Goal: Transaction & Acquisition: Purchase product/service

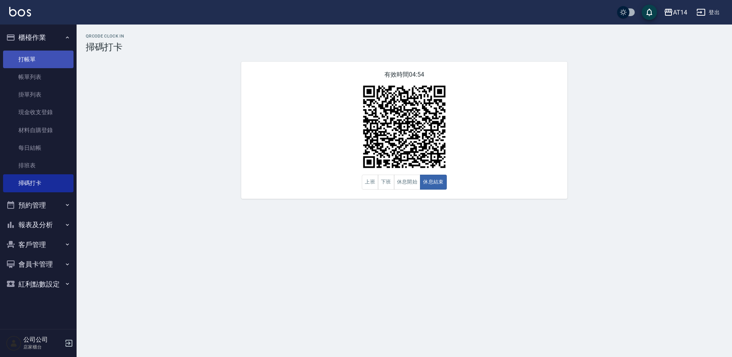
click at [34, 60] on link "打帳單" at bounding box center [38, 60] width 70 height 18
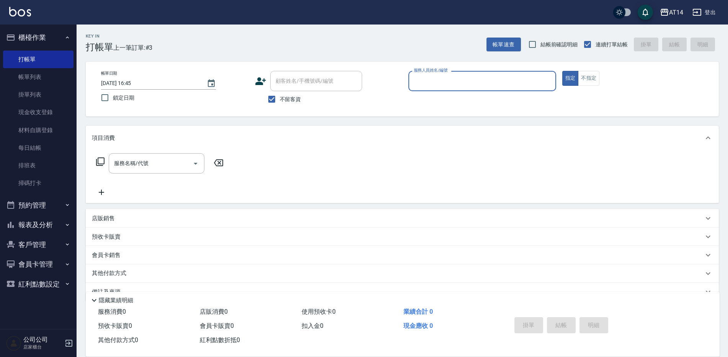
click at [469, 76] on input "服務人員姓名/編號" at bounding box center [482, 80] width 141 height 13
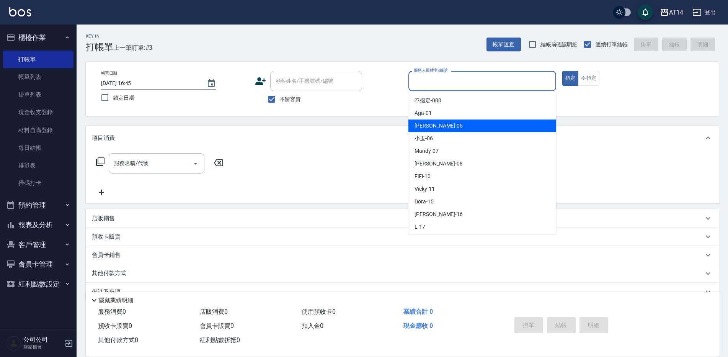
click at [441, 127] on div "Patty -05" at bounding box center [482, 125] width 148 height 13
type input "Patty-05"
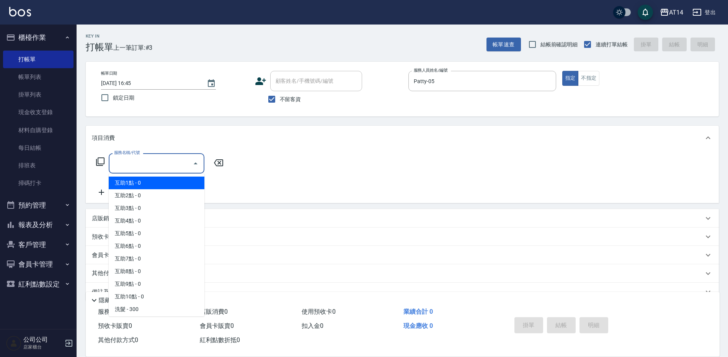
click at [178, 167] on input "服務名稱/代號" at bounding box center [150, 163] width 77 height 13
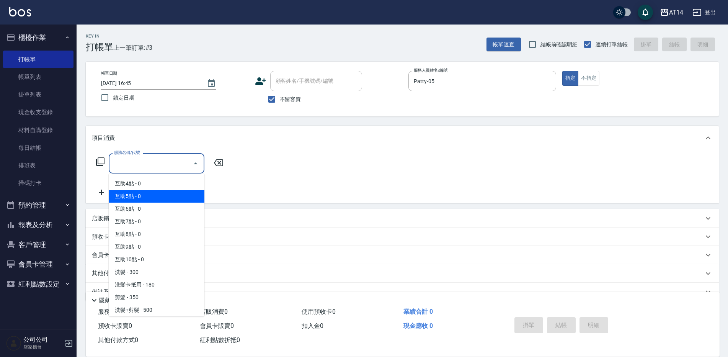
scroll to position [77, 0]
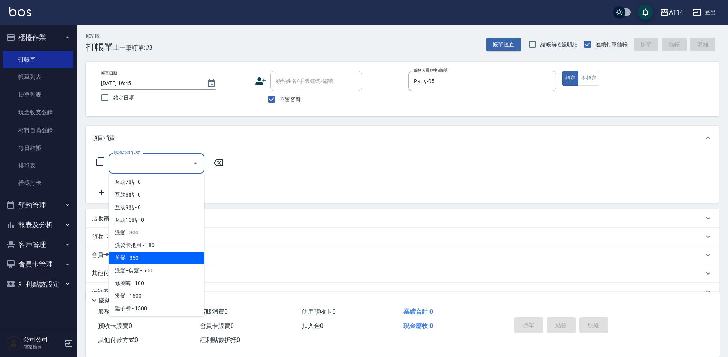
drag, startPoint x: 155, startPoint y: 259, endPoint x: 168, endPoint y: 242, distance: 21.1
click at [156, 259] on span "剪髮 - 350" at bounding box center [157, 257] width 96 height 13
type input "剪髮(021)"
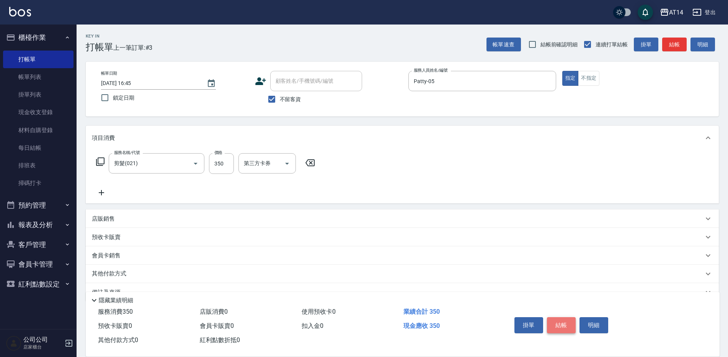
click at [564, 323] on button "結帳" at bounding box center [561, 325] width 29 height 16
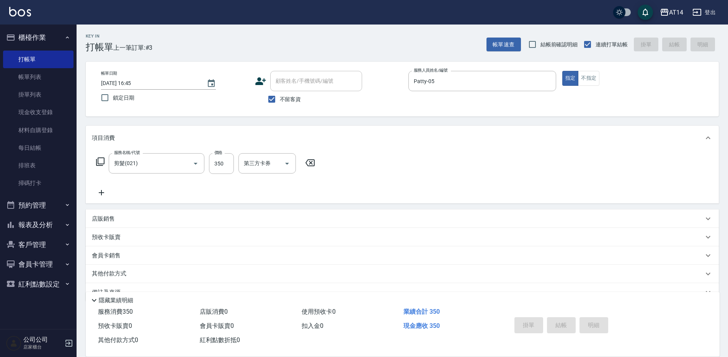
type input "[DATE] 16:46"
